Goal: Task Accomplishment & Management: Use online tool/utility

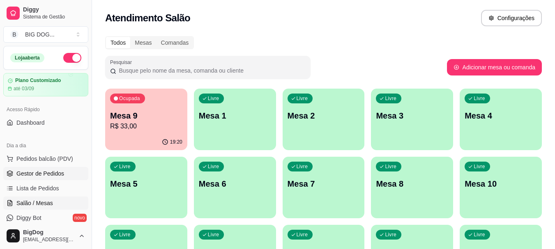
click at [50, 173] on span "Gestor de Pedidos" at bounding box center [40, 174] width 48 height 8
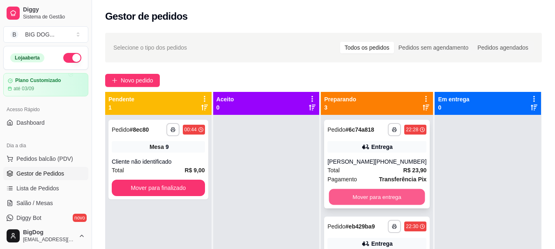
click at [357, 201] on button "Mover para entrega" at bounding box center [377, 197] width 96 height 16
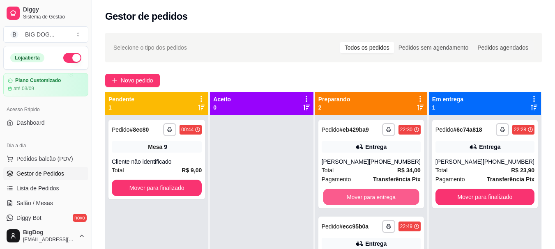
click at [357, 201] on button "Mover para entrega" at bounding box center [371, 197] width 96 height 16
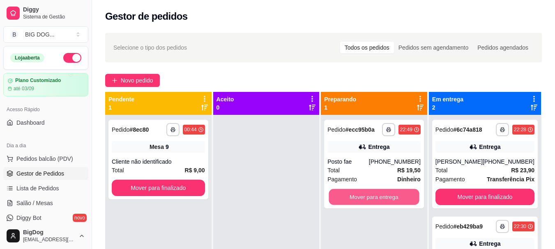
click at [357, 201] on button "Mover para entrega" at bounding box center [374, 197] width 90 height 16
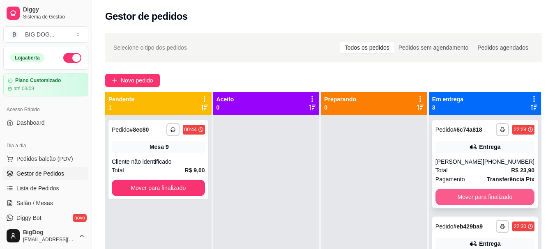
click at [465, 200] on button "Mover para finalizado" at bounding box center [484, 197] width 99 height 16
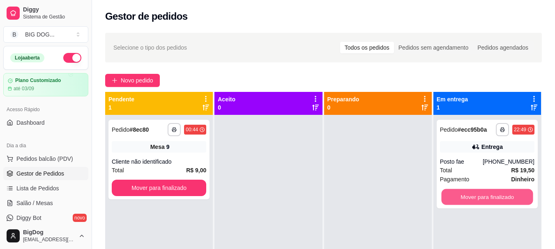
click at [465, 200] on button "Mover para finalizado" at bounding box center [487, 197] width 92 height 16
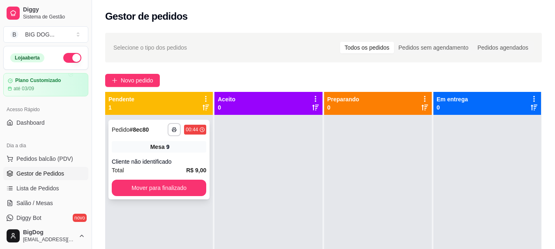
click at [154, 166] on div "Cliente não identificado" at bounding box center [159, 162] width 94 height 8
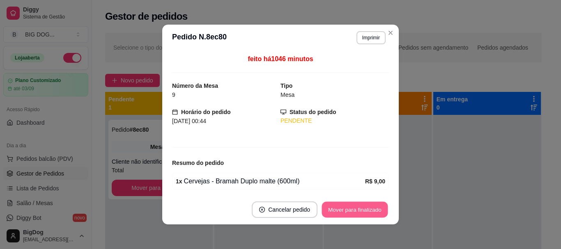
click at [353, 209] on button "Mover para finalizado" at bounding box center [355, 210] width 66 height 16
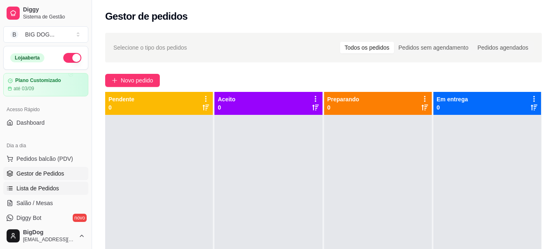
click at [55, 184] on link "Lista de Pedidos" at bounding box center [45, 188] width 85 height 13
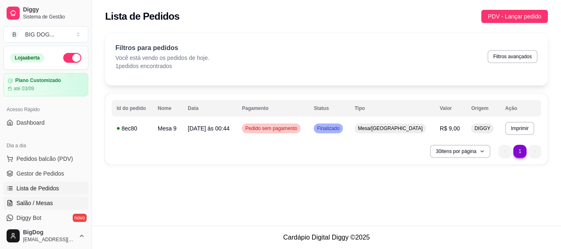
click at [47, 209] on link "Salão / Mesas" at bounding box center [45, 203] width 85 height 13
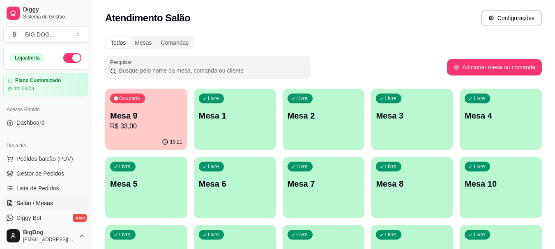
click at [152, 132] on div "Ocupada Mesa 9 R$ 33,00" at bounding box center [146, 112] width 82 height 46
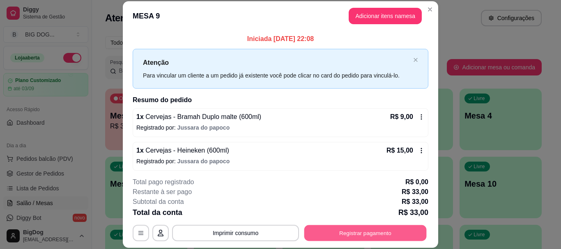
click at [329, 238] on button "Registrar pagamento" at bounding box center [365, 234] width 122 height 16
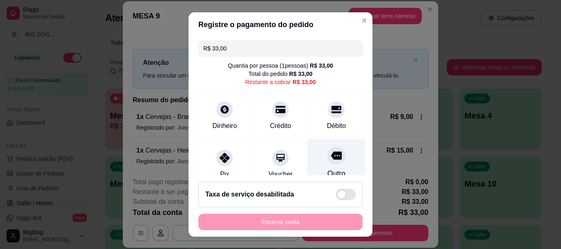
click at [327, 171] on div "Outro" at bounding box center [336, 174] width 18 height 11
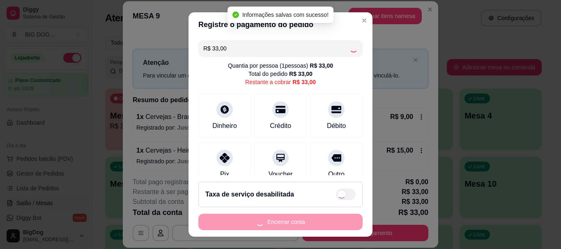
type input "R$ 0,00"
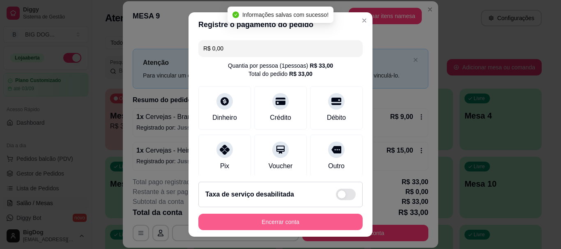
click at [320, 221] on button "Encerrar conta" at bounding box center [280, 222] width 164 height 16
